Goal: Information Seeking & Learning: Learn about a topic

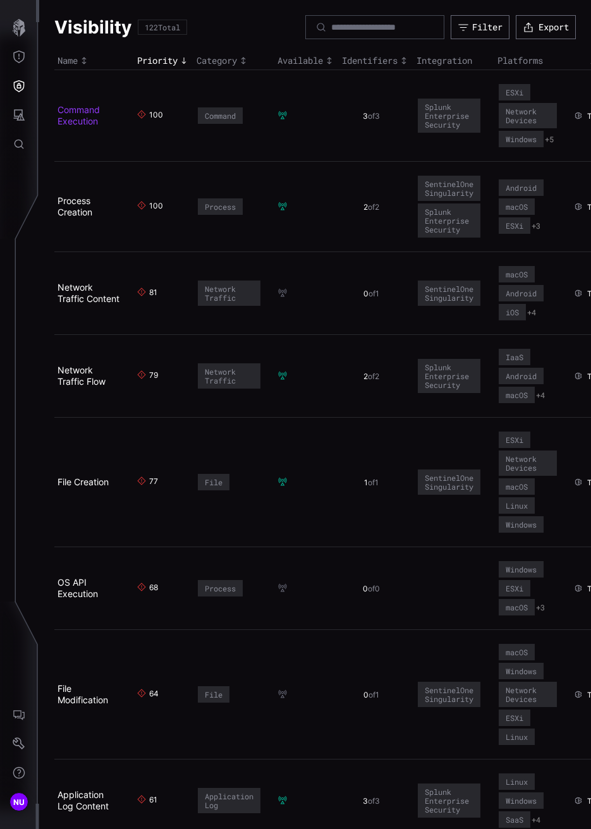
click at [91, 117] on link "Command Execution" at bounding box center [78, 115] width 42 height 22
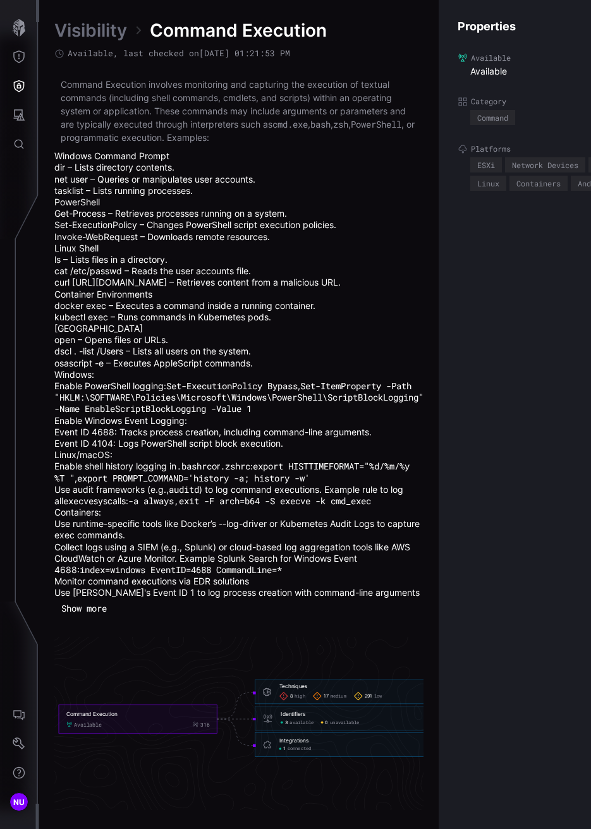
scroll to position [9, 0]
click at [16, 90] on icon "Defense Surface" at bounding box center [19, 86] width 11 height 12
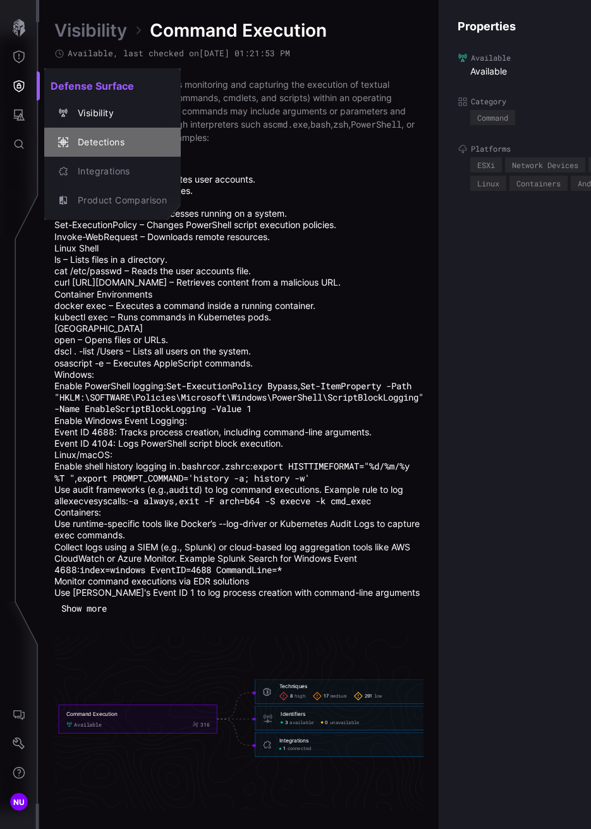
click at [78, 144] on div "Detections" at bounding box center [118, 143] width 95 height 16
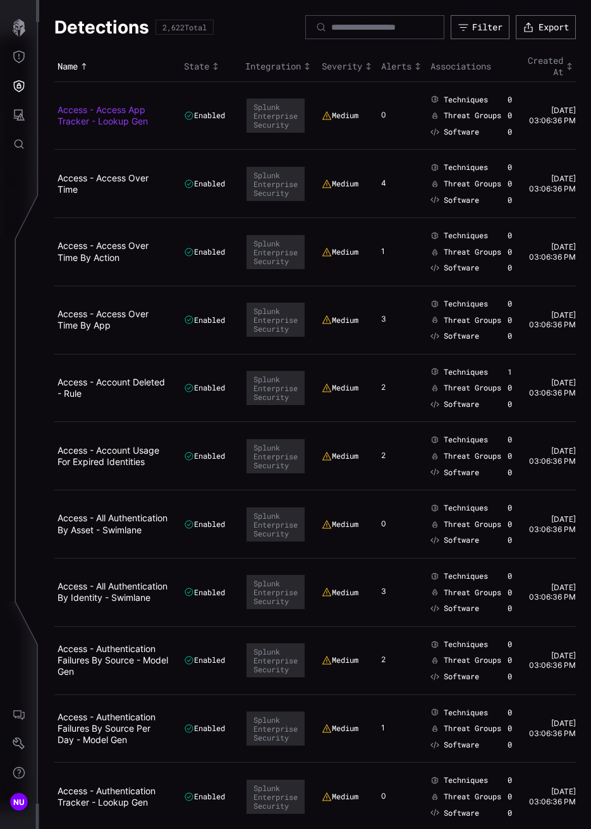
click at [78, 106] on link "Access - Access App Tracker - Lookup Gen" at bounding box center [102, 115] width 90 height 22
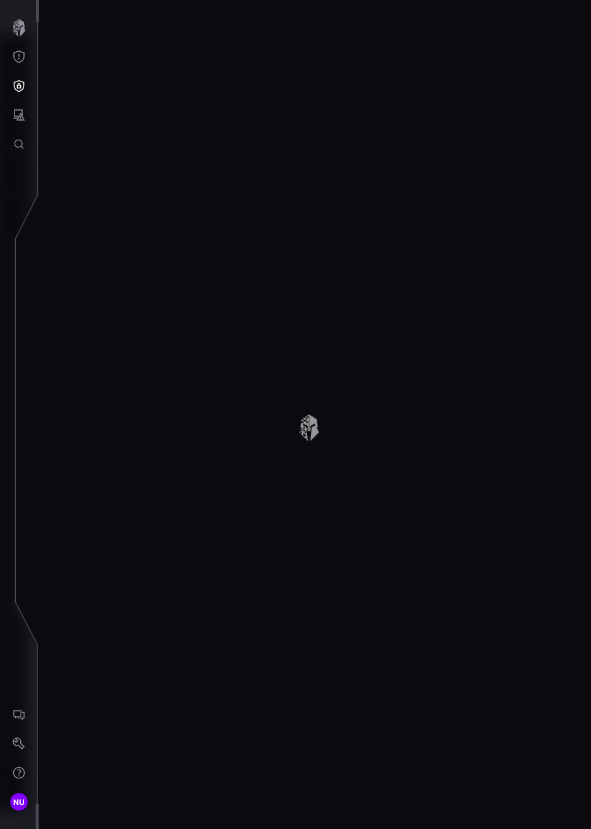
click at [78, 106] on div "Detections 2,622 Total Filter Export Name State Integration Severity Alerts Ass…" at bounding box center [315, 414] width 552 height 829
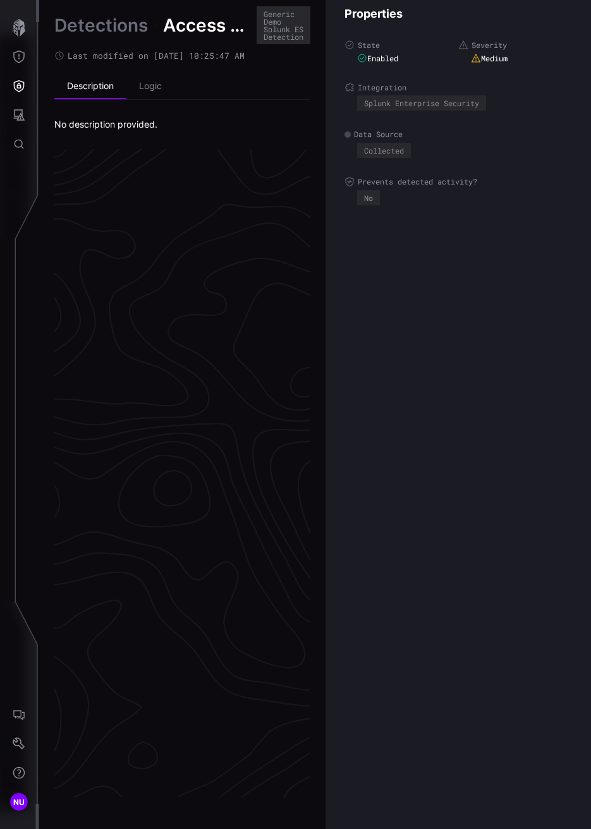
scroll to position [2524, 825]
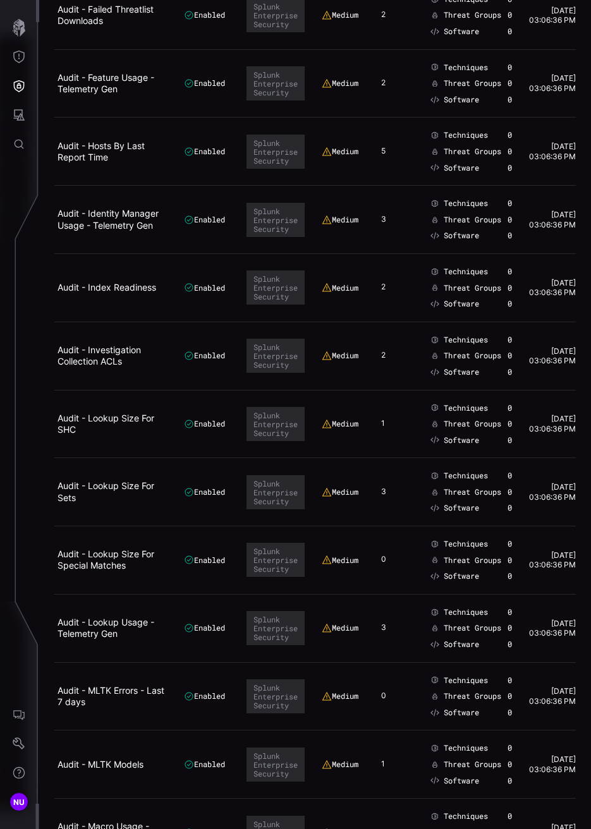
scroll to position [6168, 0]
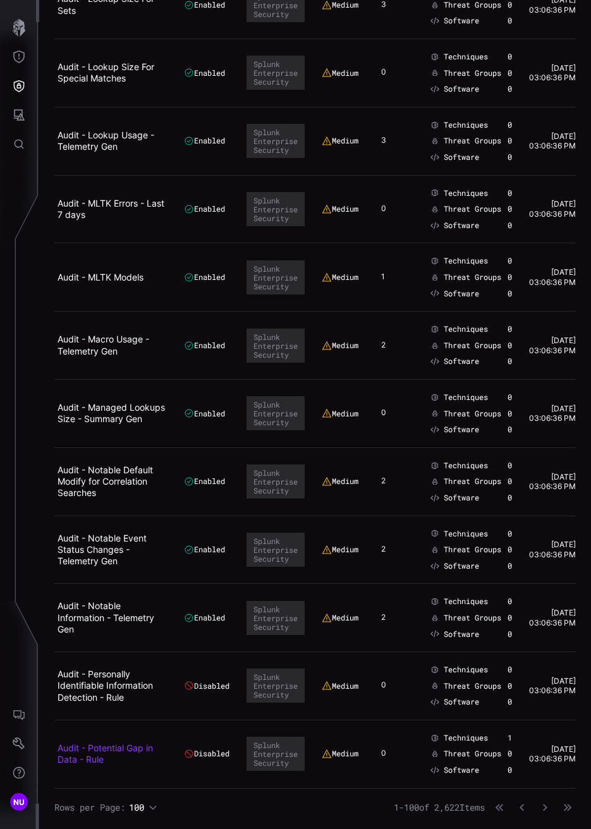
click at [118, 755] on link "Audit - Potential Gap in Data - Rule" at bounding box center [104, 753] width 95 height 22
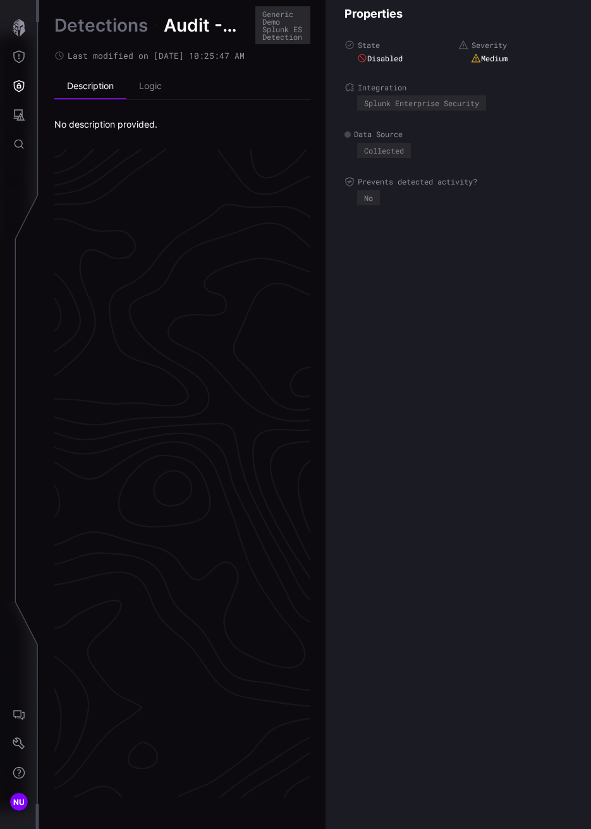
scroll to position [2524, 825]
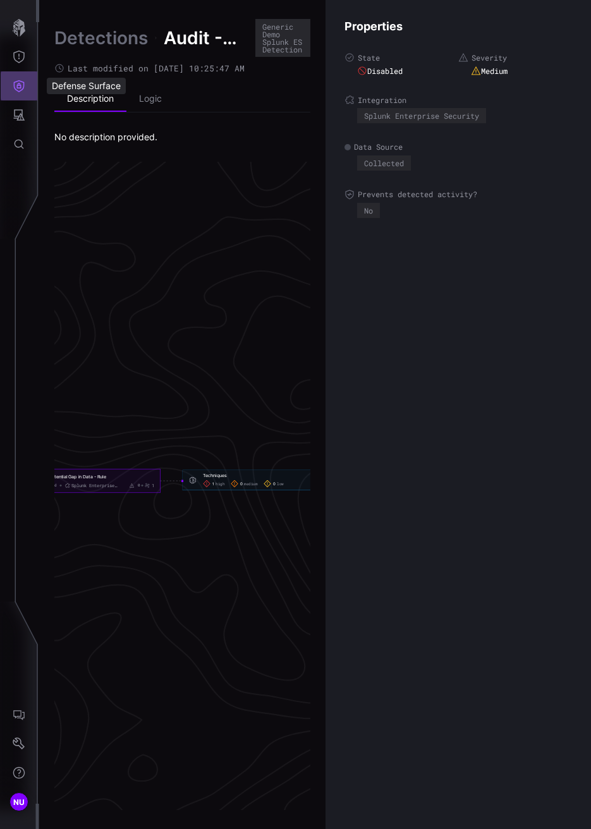
click at [21, 85] on icon "Defense Surface" at bounding box center [19, 86] width 13 height 13
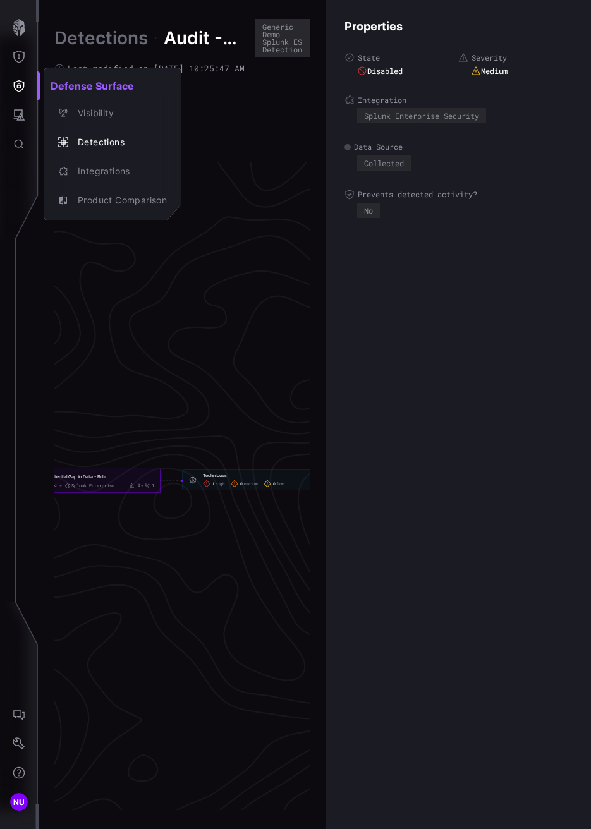
click at [18, 49] on div at bounding box center [295, 414] width 591 height 829
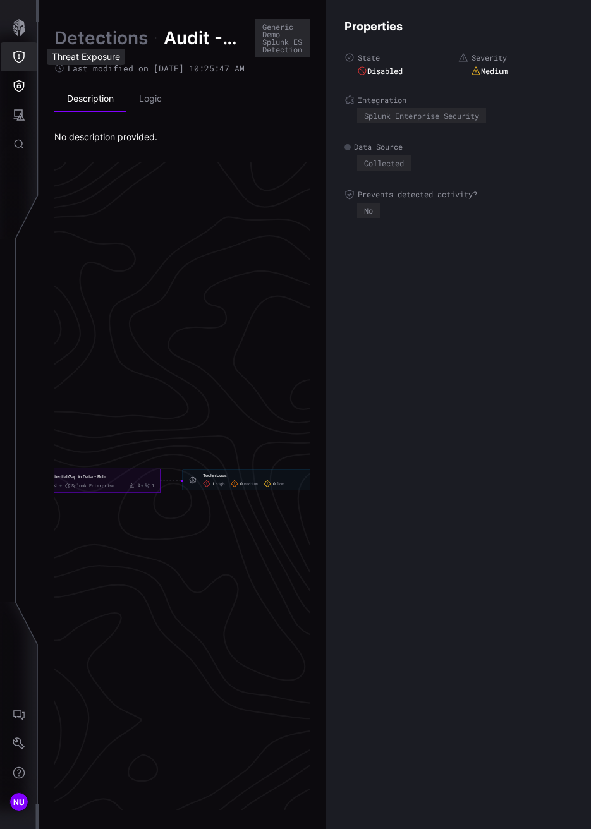
click at [19, 53] on icon "Threat Exposure" at bounding box center [19, 57] width 13 height 13
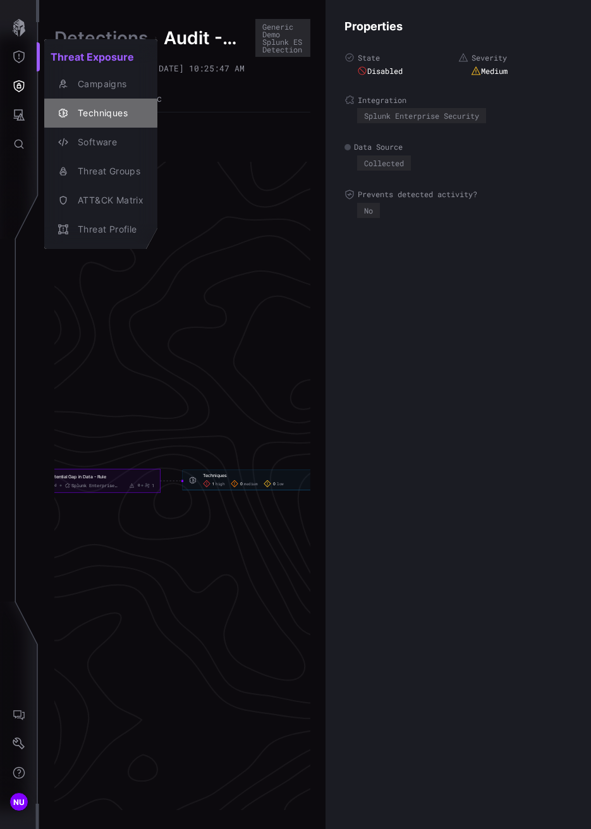
click at [87, 114] on div "Techniques" at bounding box center [107, 114] width 72 height 16
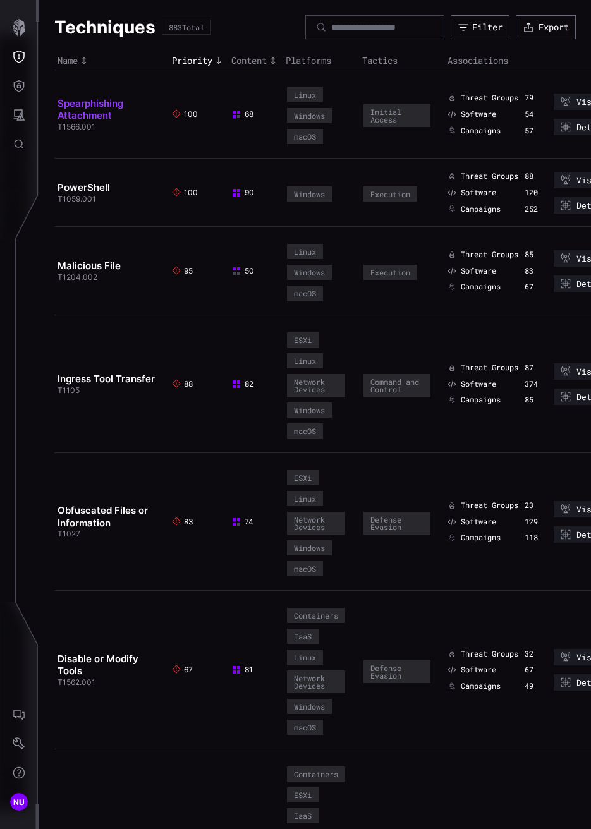
click at [115, 106] on link "Spearphishing Attachment" at bounding box center [90, 109] width 66 height 25
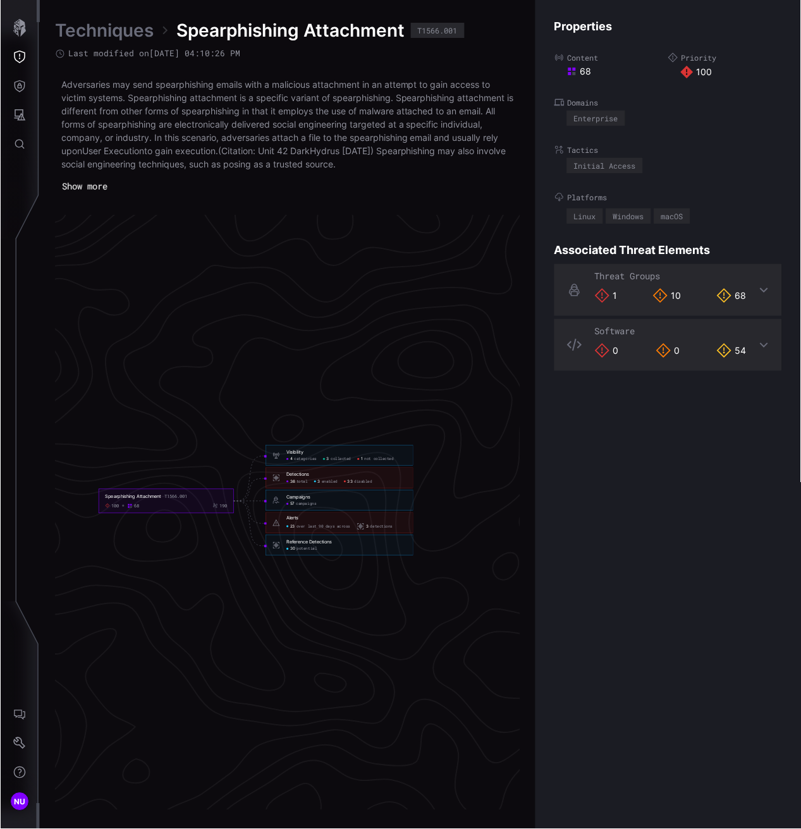
scroll to position [2551, 720]
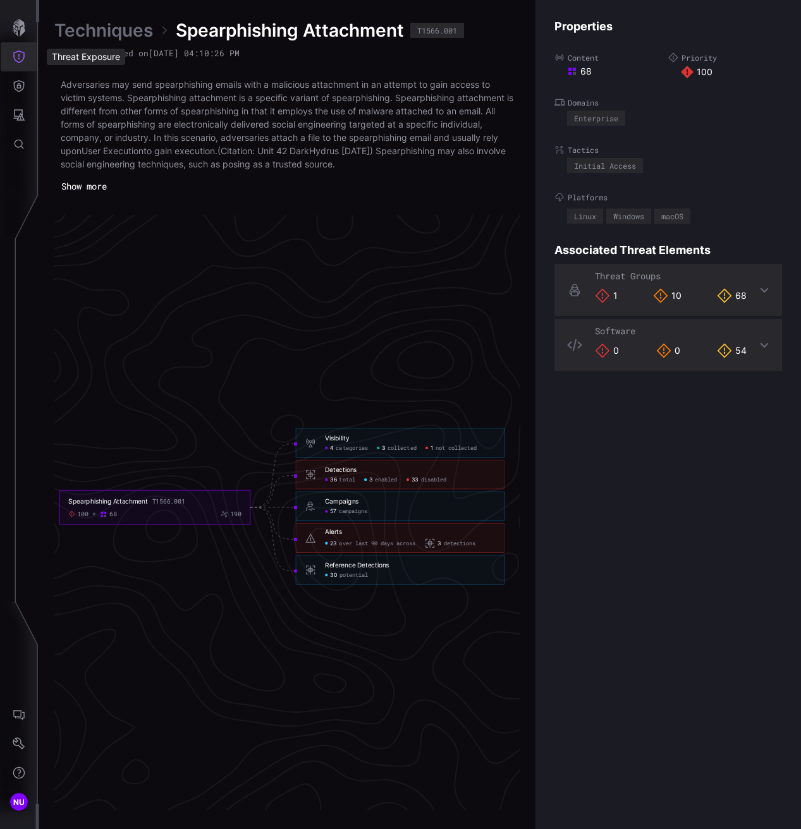
click at [16, 61] on icon "Threat Exposure" at bounding box center [18, 57] width 11 height 13
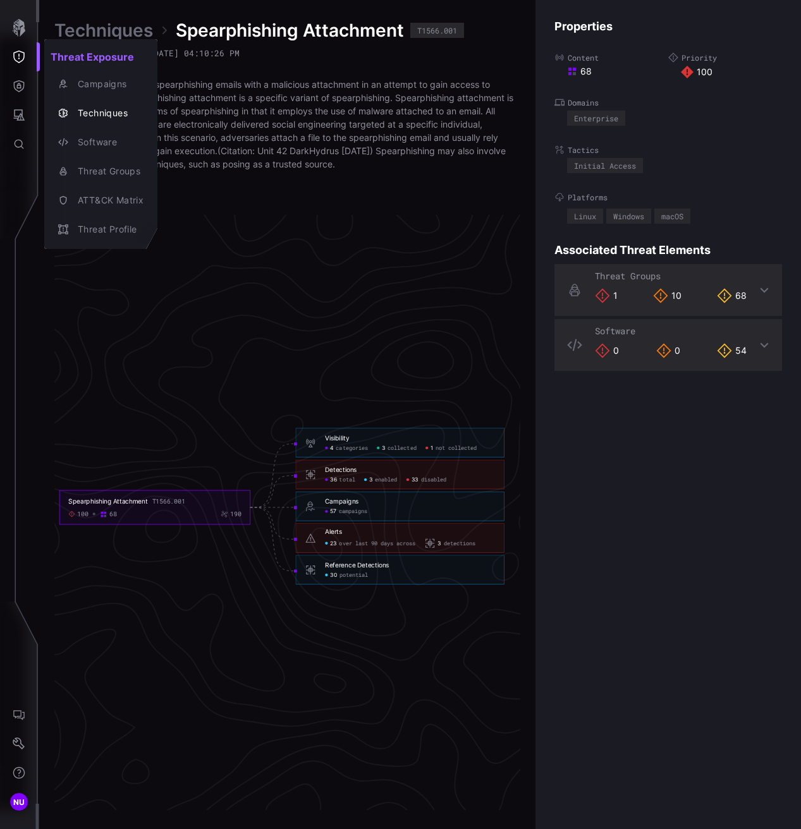
click at [20, 85] on div at bounding box center [400, 414] width 801 height 829
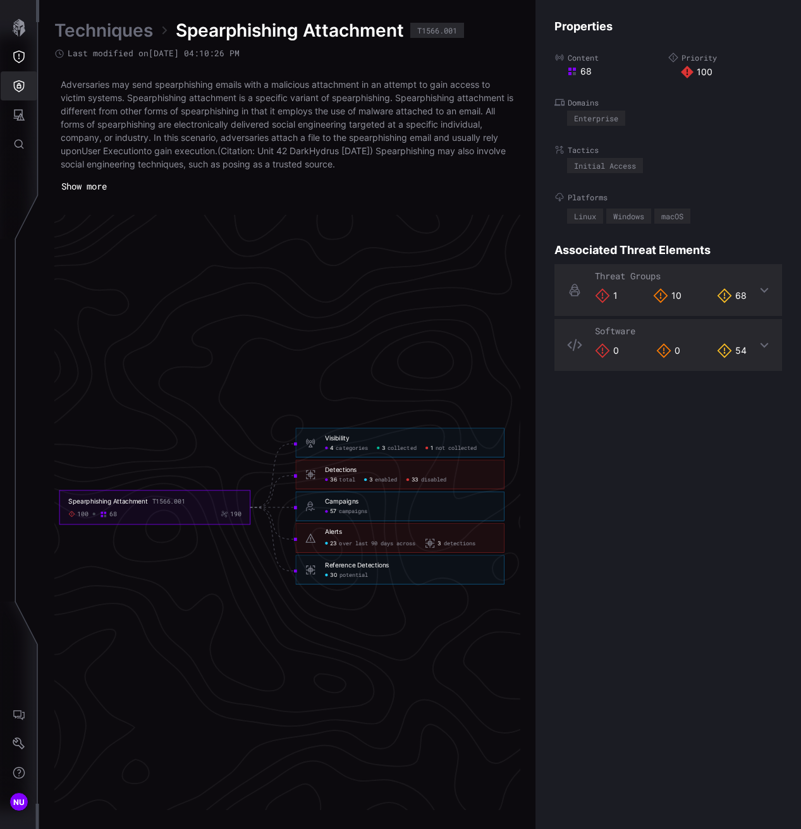
click at [20, 85] on icon "Defense Surface" at bounding box center [19, 86] width 11 height 12
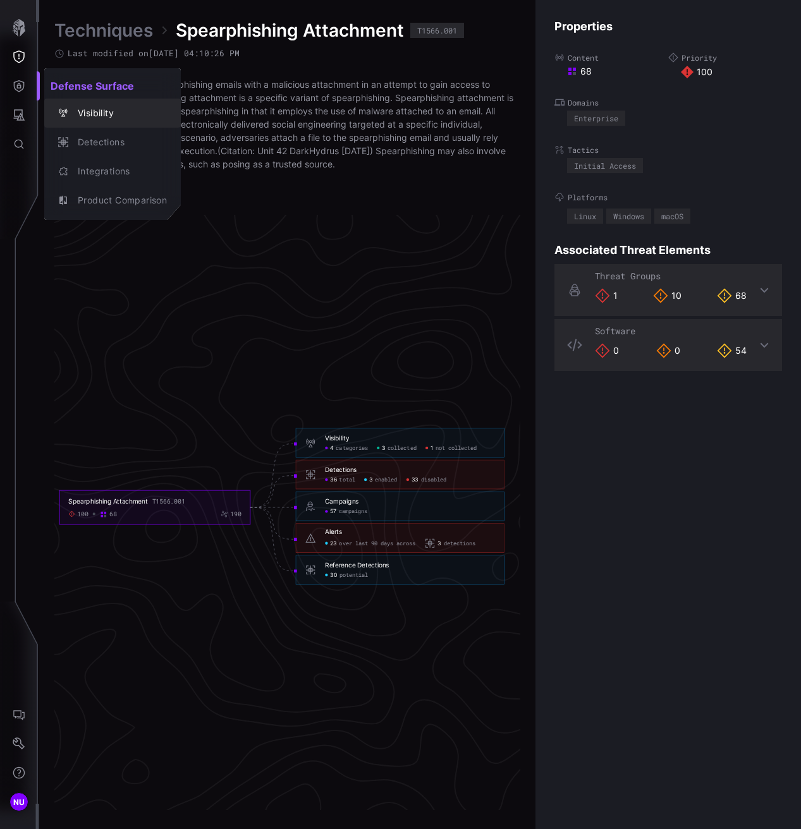
click at [69, 108] on div "button" at bounding box center [64, 113] width 13 height 10
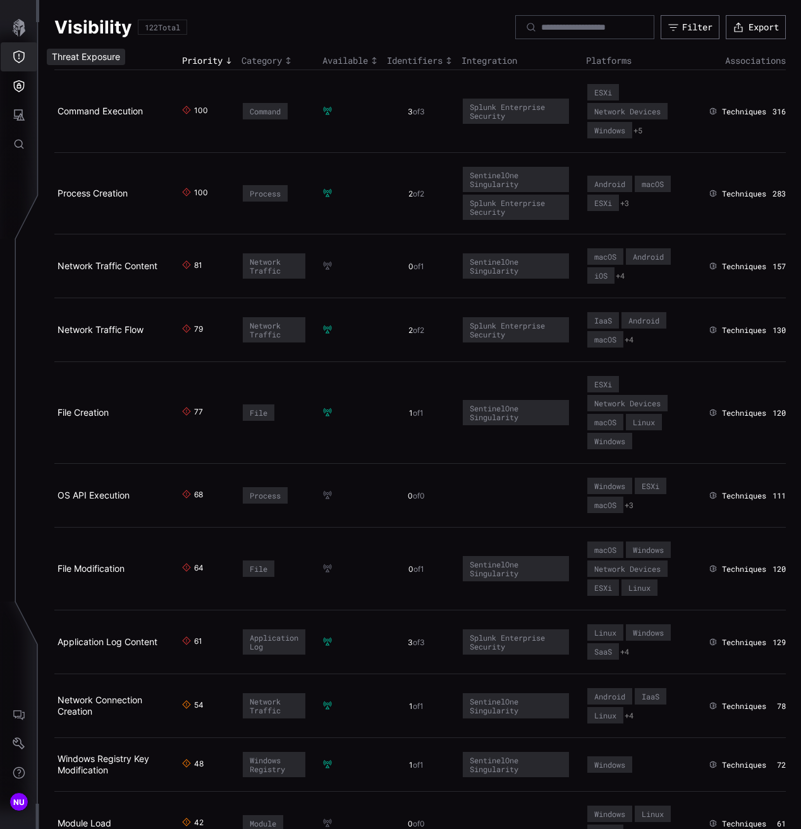
click at [18, 57] on icon "Threat Exposure" at bounding box center [19, 57] width 13 height 13
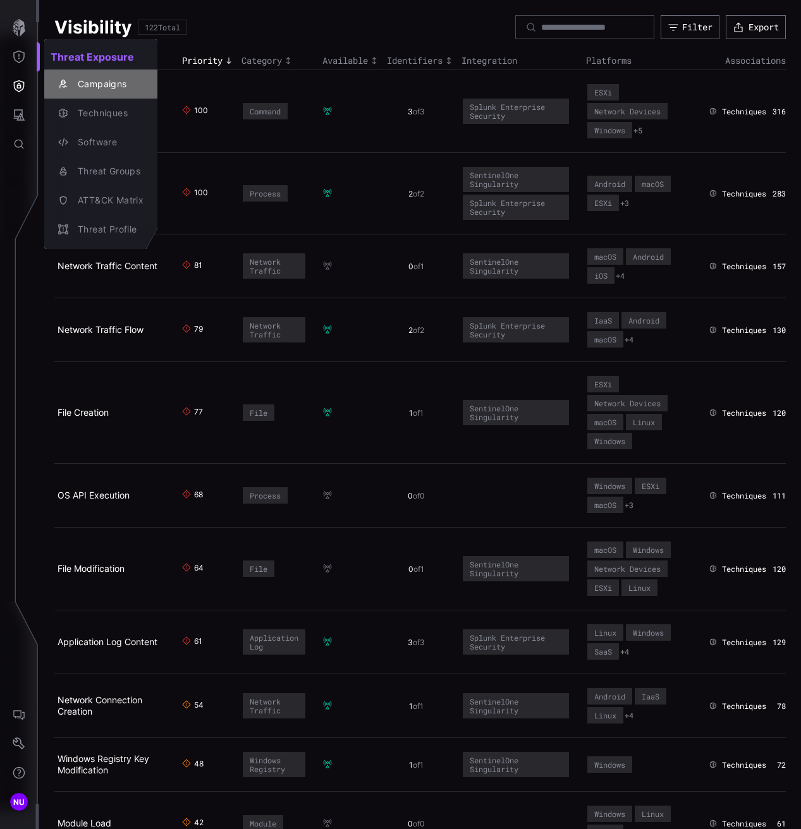
click at [85, 89] on div "Campaigns" at bounding box center [107, 84] width 72 height 16
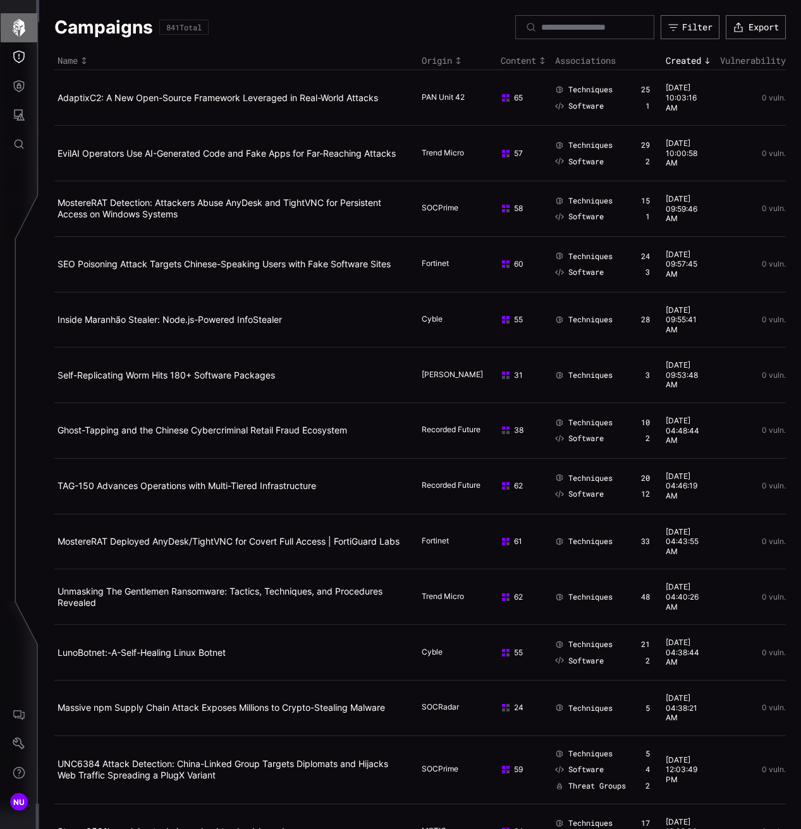
click at [20, 27] on icon "button" at bounding box center [19, 28] width 18 height 18
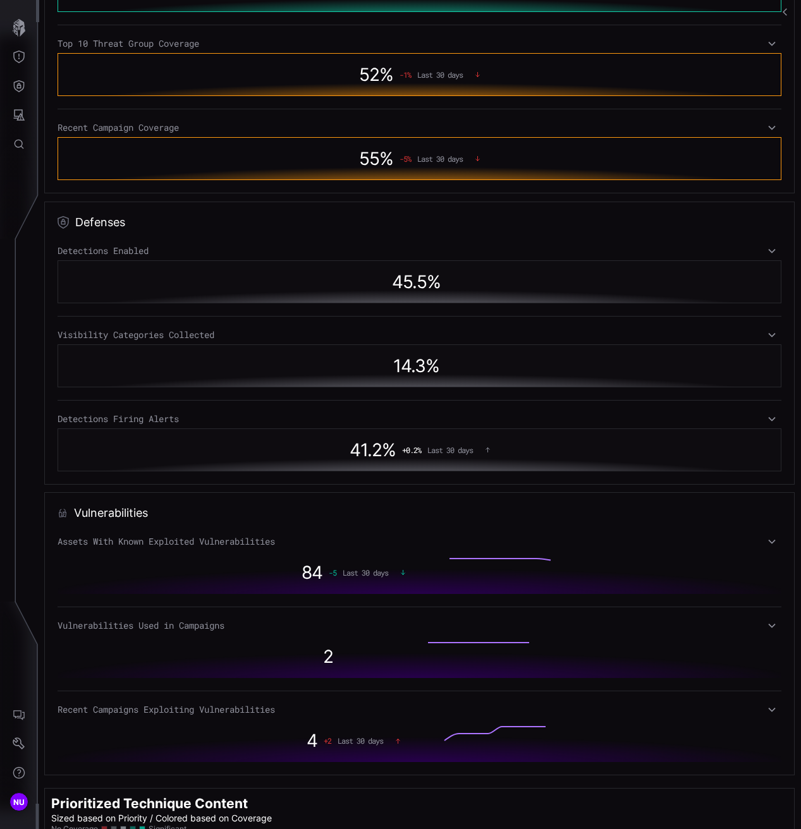
scroll to position [536, 0]
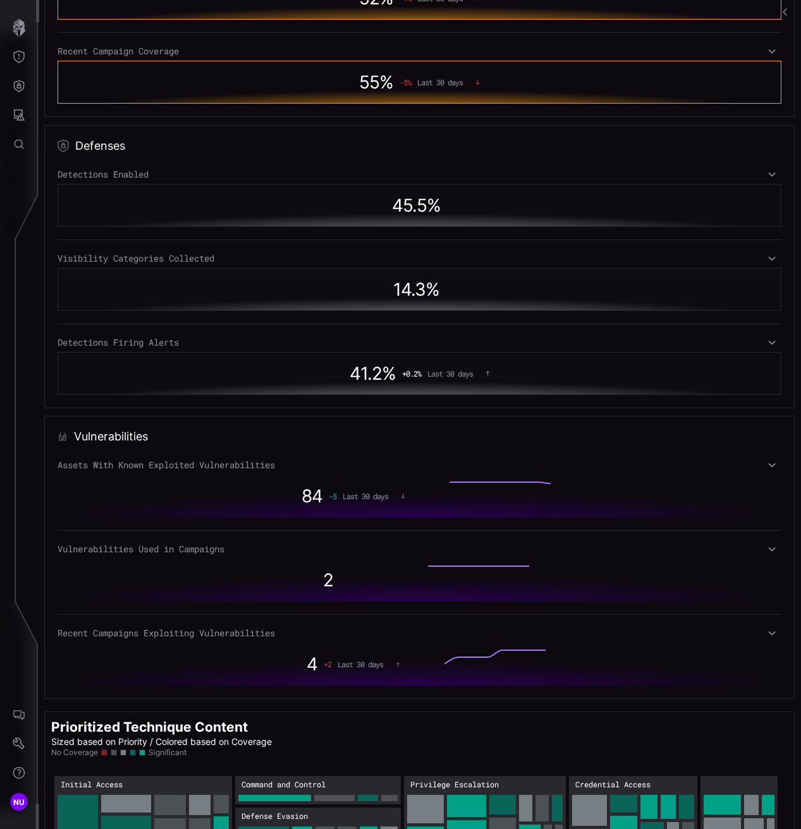
click at [590, 632] on icon at bounding box center [771, 633] width 9 height 10
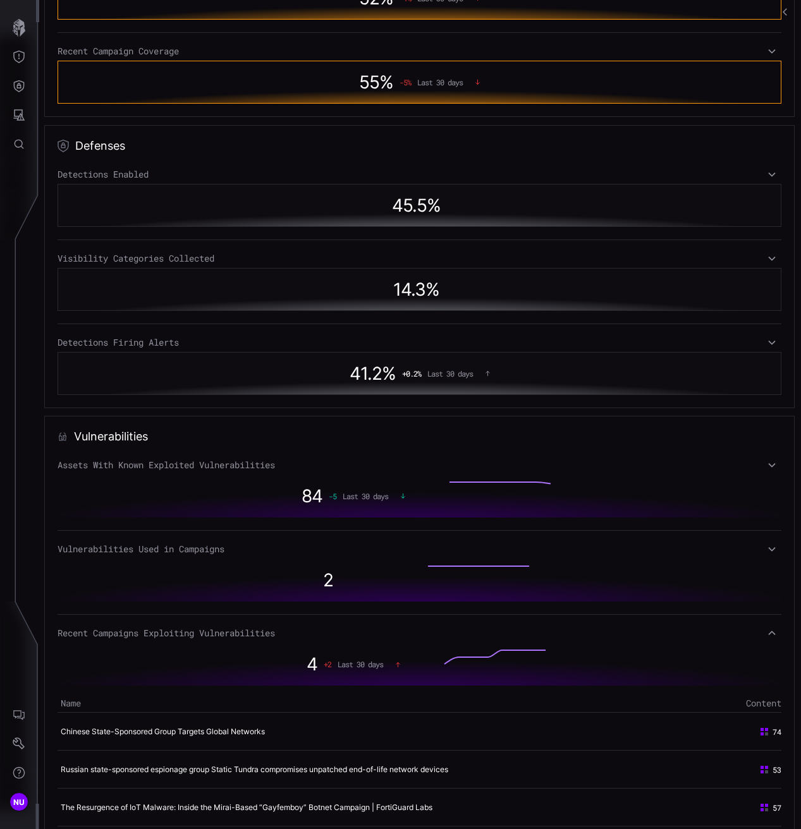
scroll to position [790, 0]
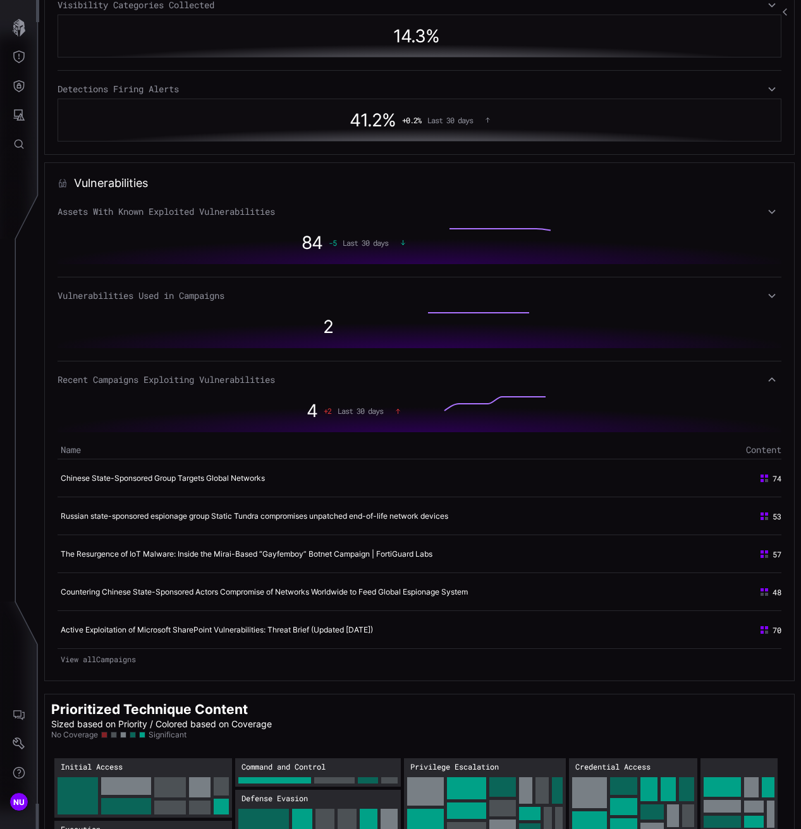
click at [78, 667] on link "View all Campaigns" at bounding box center [418, 659] width 723 height 18
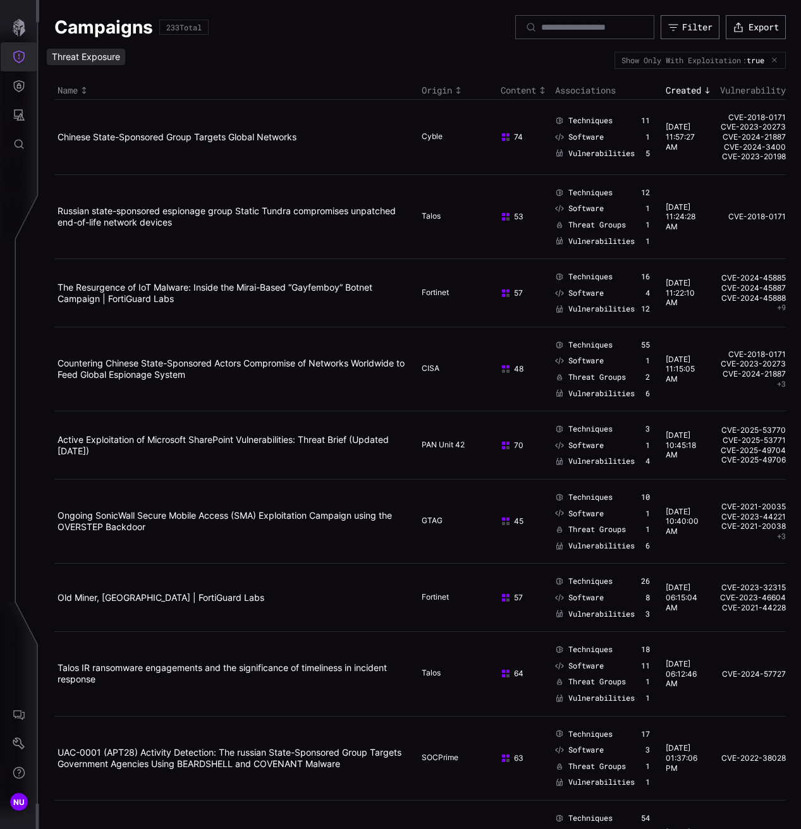
click at [16, 49] on button "Threat Exposure" at bounding box center [19, 56] width 37 height 29
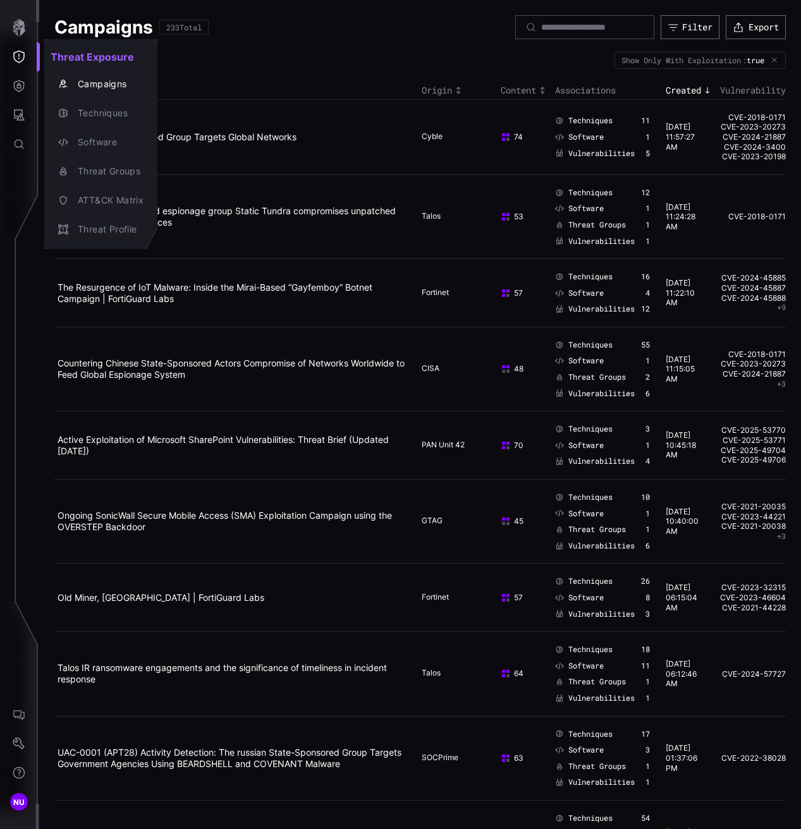
click at [20, 85] on div at bounding box center [400, 414] width 801 height 829
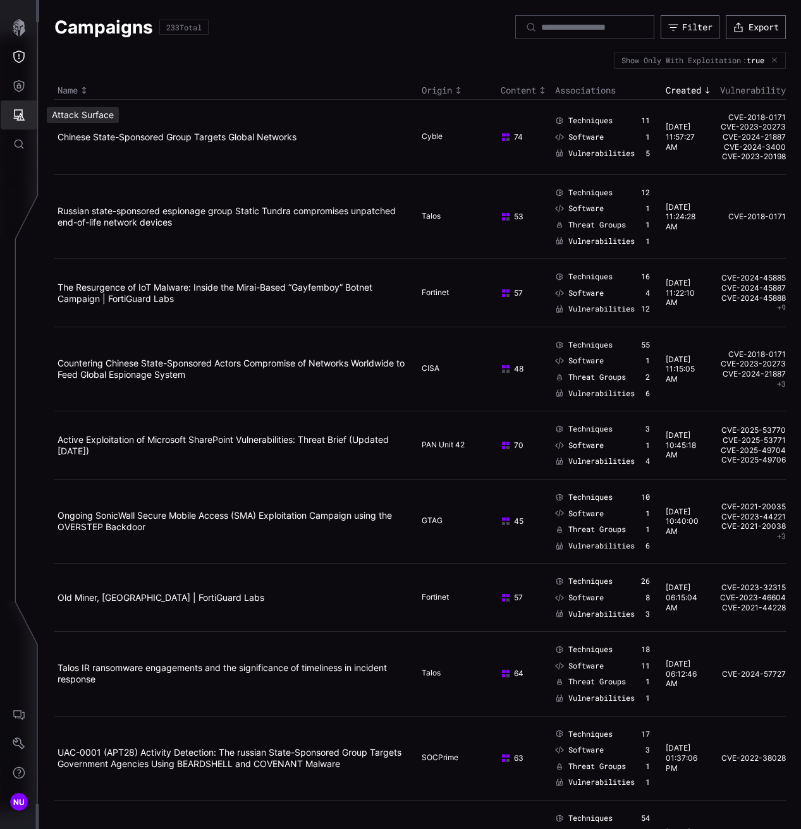
click at [16, 113] on icon "Attack Surface" at bounding box center [19, 115] width 13 height 13
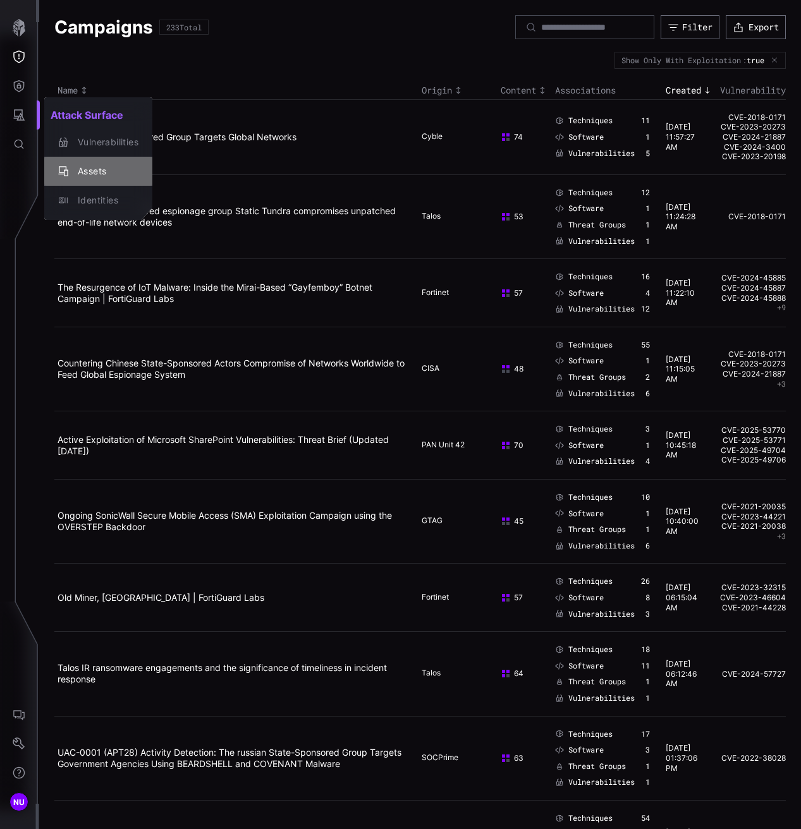
click at [91, 180] on button "Assets" at bounding box center [98, 171] width 108 height 29
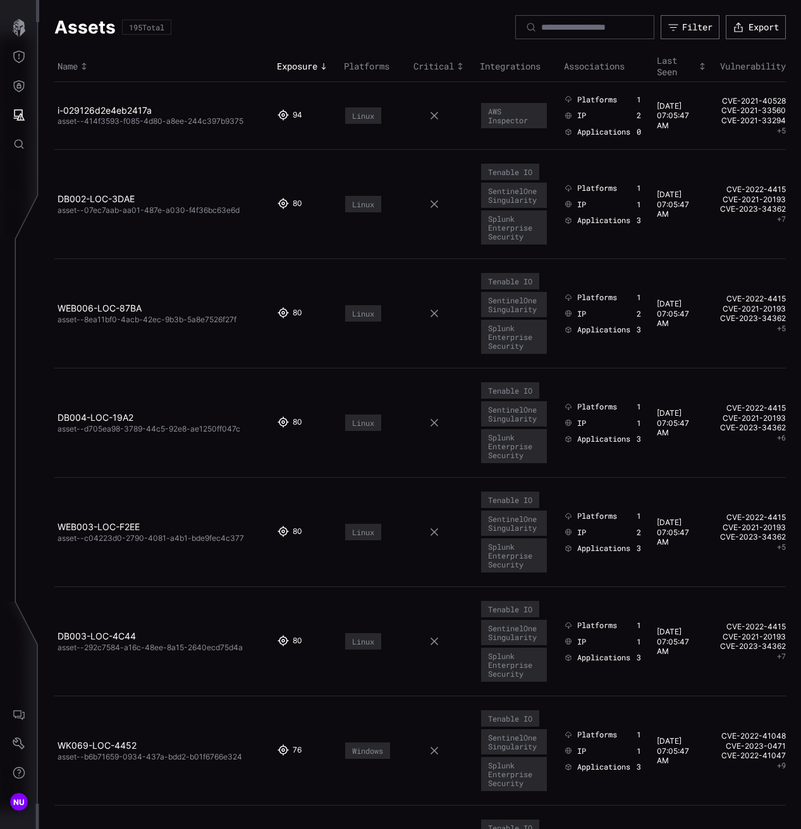
click at [102, 100] on td "i-029126d2e4eb2417a asset--414f3593-f085-4d80-a8ee-244c397b9375" at bounding box center [163, 116] width 219 height 68
click at [102, 106] on link "i-029126d2e4eb2417a" at bounding box center [104, 110] width 94 height 11
